Goal: Transaction & Acquisition: Obtain resource

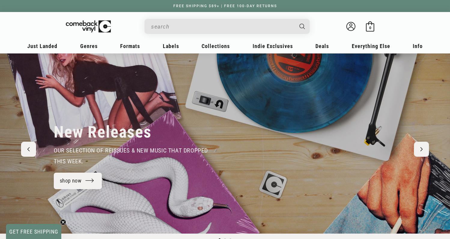
click at [233, 28] on input "When autocomplete results are available use up and down arrows to review and en…" at bounding box center [222, 26] width 143 height 12
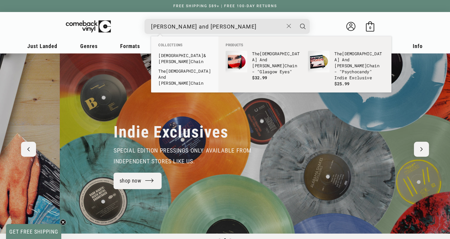
scroll to position [0, 450]
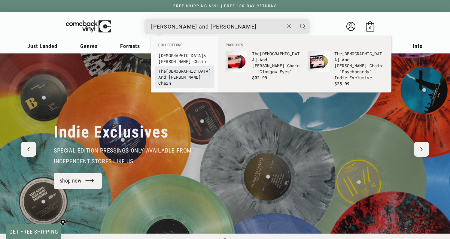
type input "[PERSON_NAME] and [PERSON_NAME]"
click at [194, 68] on link "The [PERSON_NAME] And [PERSON_NAME] ain" at bounding box center [184, 77] width 53 height 18
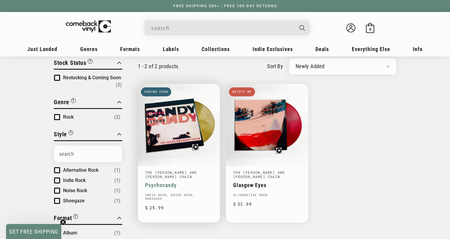
scroll to position [62, 0]
click at [177, 182] on link "Psychocandy" at bounding box center [179, 185] width 68 height 6
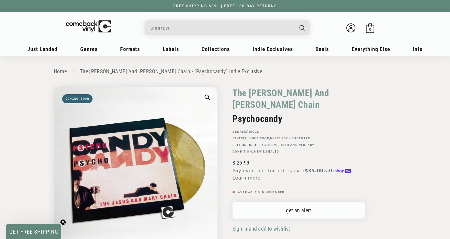
click at [308, 202] on link "get an alert" at bounding box center [299, 210] width 132 height 17
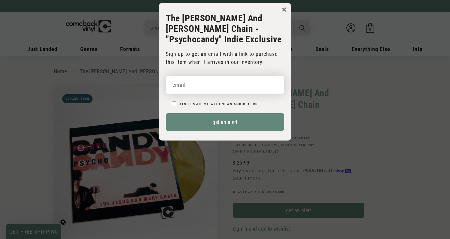
click at [227, 76] on input "email" at bounding box center [225, 85] width 118 height 18
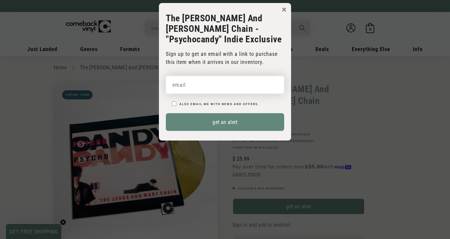
click at [219, 78] on input "email" at bounding box center [225, 85] width 118 height 18
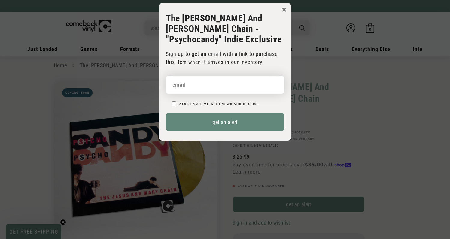
click at [192, 76] on input "email" at bounding box center [225, 85] width 118 height 18
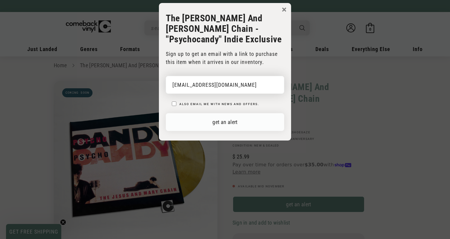
type input "waynemarchildon@yahoo.com"
click at [213, 113] on button "get an alert" at bounding box center [225, 122] width 118 height 18
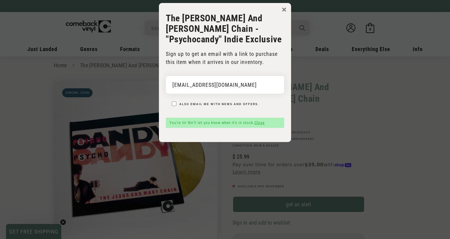
click at [262, 121] on link "Close" at bounding box center [260, 123] width 10 height 5
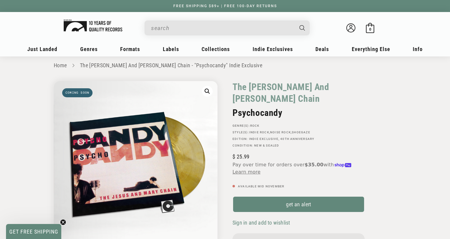
click at [97, 26] on img at bounding box center [93, 26] width 59 height 12
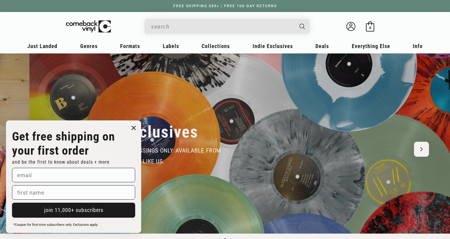
scroll to position [0, 450]
